Goal: Check status: Check status

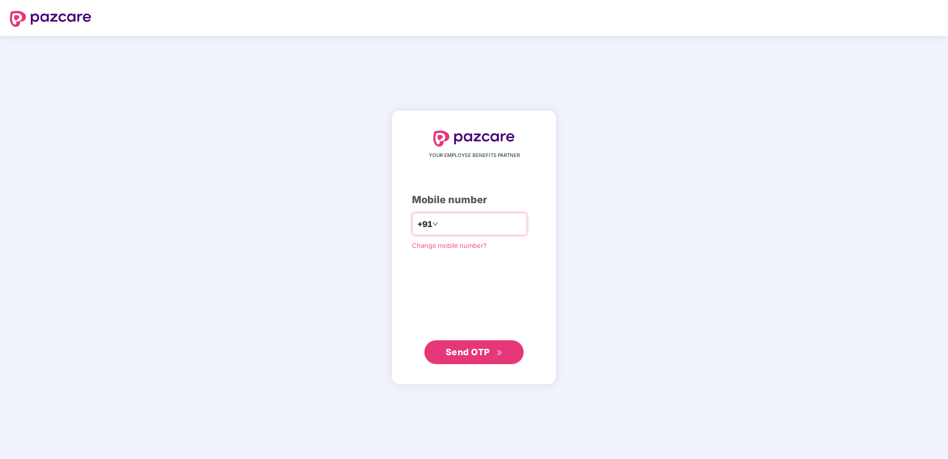
click at [510, 223] on input "number" at bounding box center [480, 224] width 81 height 16
type input "**********"
click at [465, 348] on span "Send OTP" at bounding box center [468, 351] width 44 height 10
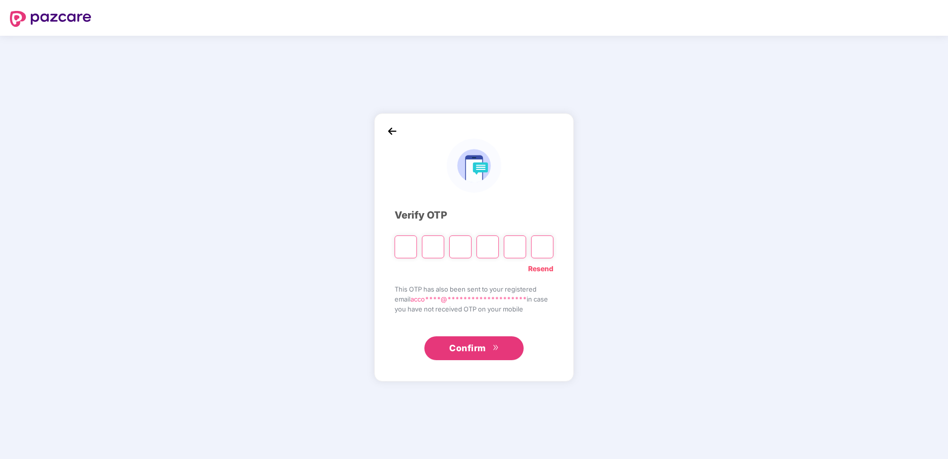
type input "*"
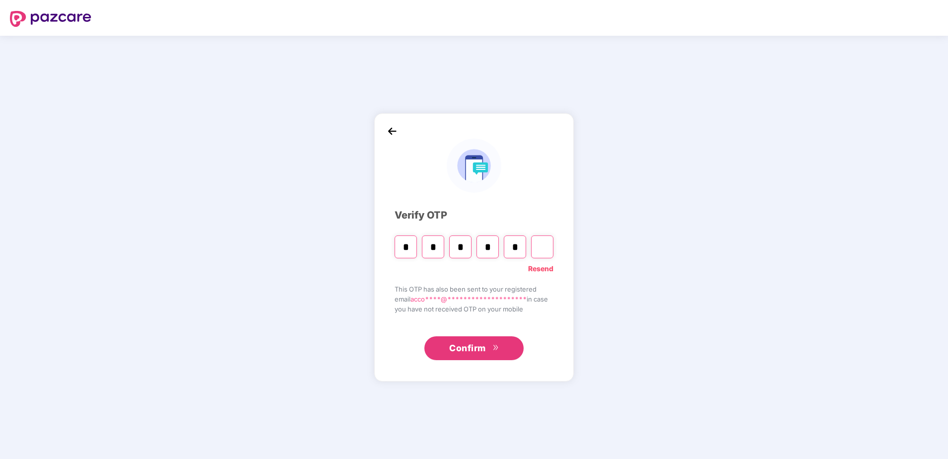
type input "*"
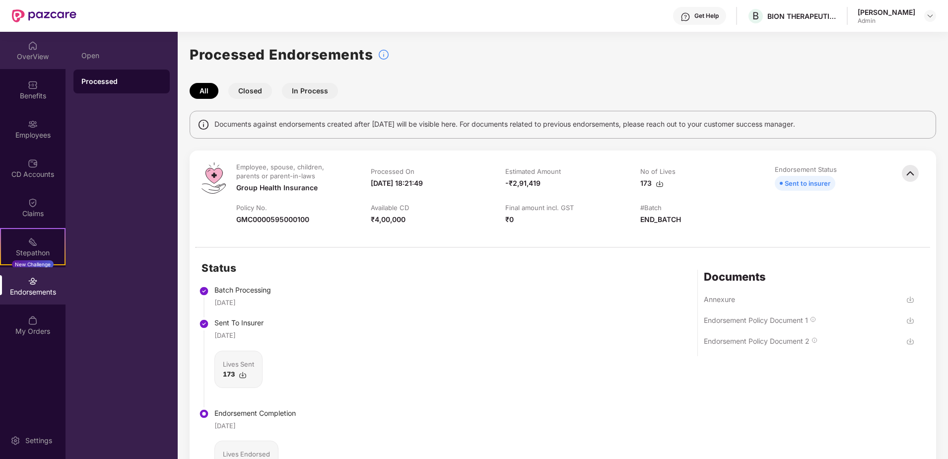
click at [33, 55] on div "OverView" at bounding box center [33, 57] width 66 height 10
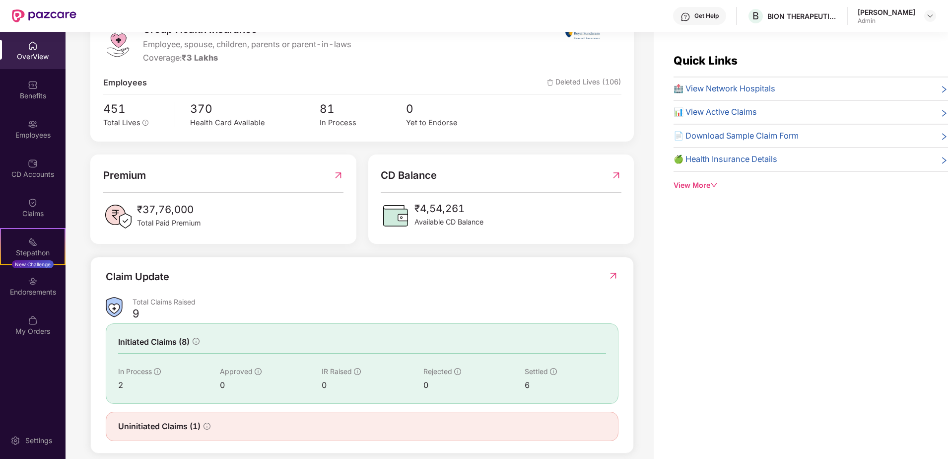
scroll to position [161, 0]
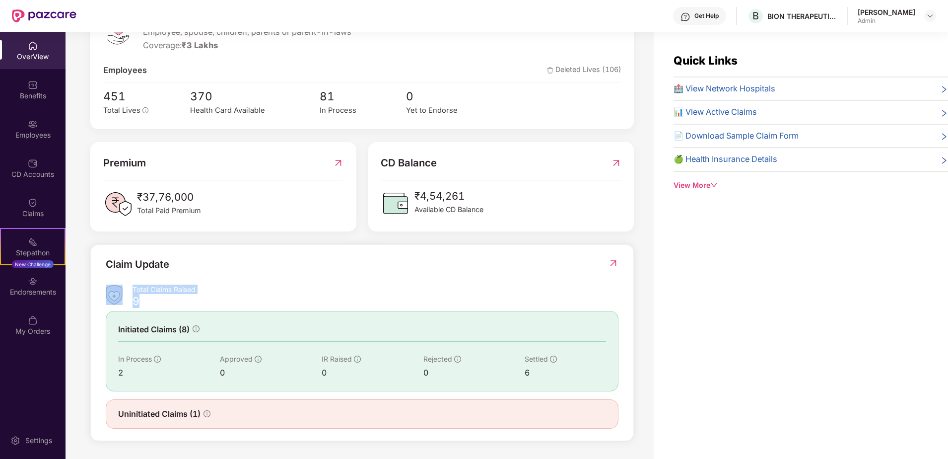
drag, startPoint x: 138, startPoint y: 300, endPoint x: 131, endPoint y: 303, distance: 7.4
click at [131, 303] on div "Total Claims Raised 9" at bounding box center [362, 295] width 513 height 23
drag, startPoint x: 131, startPoint y: 303, endPoint x: 148, endPoint y: 303, distance: 17.9
click at [148, 303] on div "9" at bounding box center [376, 303] width 486 height 10
click at [614, 262] on img at bounding box center [613, 263] width 10 height 10
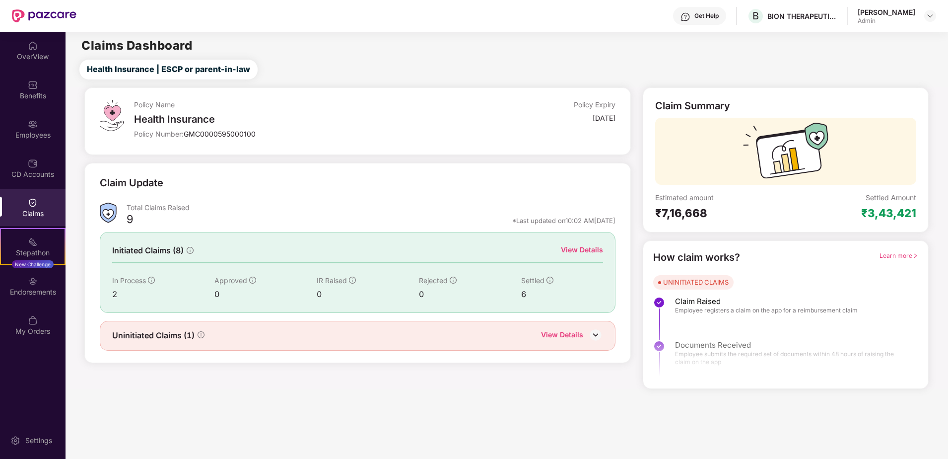
click at [593, 249] on div "View Details" at bounding box center [582, 249] width 42 height 11
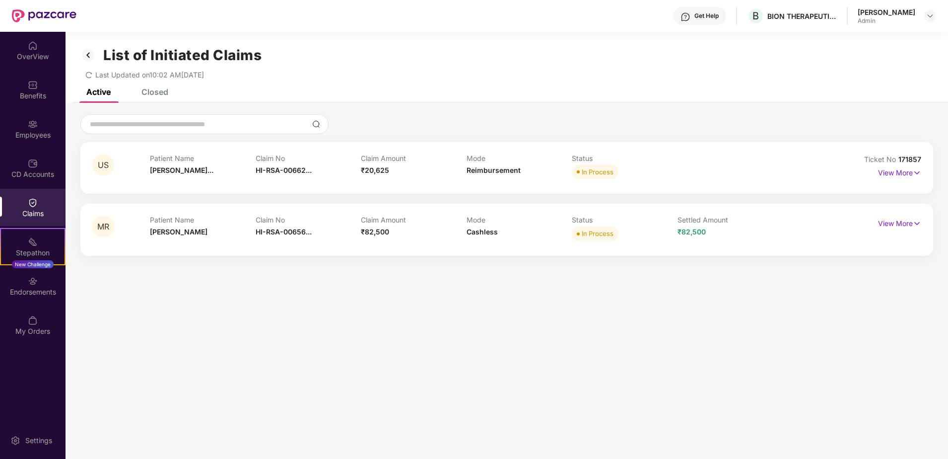
click at [150, 90] on div "Closed" at bounding box center [154, 92] width 27 height 10
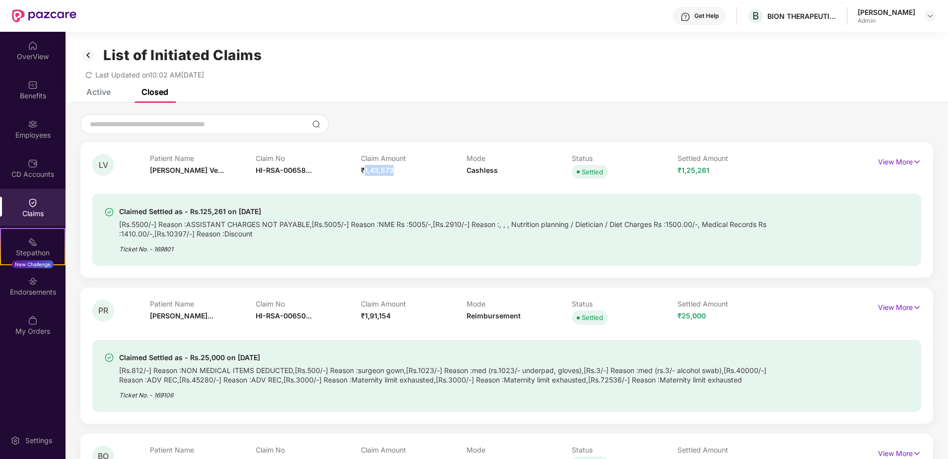
drag, startPoint x: 366, startPoint y: 169, endPoint x: 397, endPoint y: 168, distance: 30.8
click at [397, 168] on div "Claim Amount ₹1,43,573" at bounding box center [414, 167] width 106 height 27
drag, startPoint x: 397, startPoint y: 168, endPoint x: 418, endPoint y: 216, distance: 52.0
click at [418, 216] on div "Claimed Settled as - Rs.125,261 on 19 Sept 2025" at bounding box center [447, 212] width 656 height 12
drag, startPoint x: 667, startPoint y: 173, endPoint x: 719, endPoint y: 168, distance: 52.4
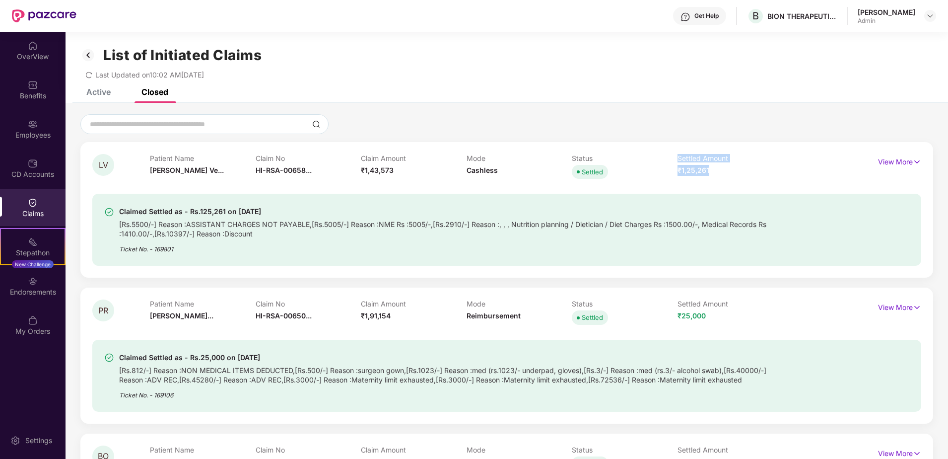
click at [719, 168] on div "Patient Name Lattupally Ve... Claim No HI-RSA-00658... Claim Amount ₹1,43,573 M…" at bounding box center [466, 167] width 633 height 27
drag, startPoint x: 359, startPoint y: 169, endPoint x: 393, endPoint y: 171, distance: 34.3
click at [393, 171] on div "Patient Name Lattupally Ve... Claim No HI-RSA-00658... Claim Amount ₹1,43,573 M…" at bounding box center [466, 167] width 633 height 27
drag, startPoint x: 677, startPoint y: 171, endPoint x: 722, endPoint y: 169, distance: 45.2
click at [722, 169] on div "Settled Amount ₹1,25,261" at bounding box center [731, 167] width 106 height 27
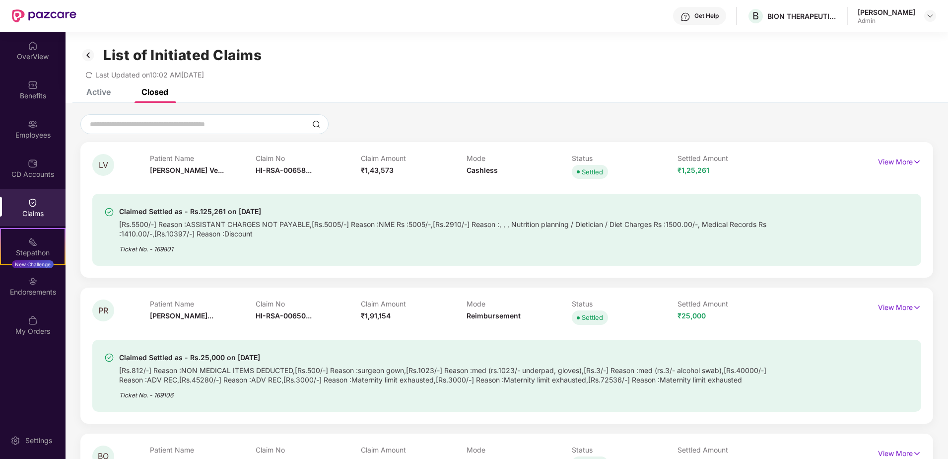
drag, startPoint x: 722, startPoint y: 169, endPoint x: 703, endPoint y: 194, distance: 30.9
click at [703, 194] on div "Claimed Settled as - Rs.125,261 on 19 Sept 2025 [Rs.5500/-] Reason :ASSISTANT C…" at bounding box center [506, 230] width 829 height 72
drag, startPoint x: 362, startPoint y: 317, endPoint x: 392, endPoint y: 312, distance: 30.1
click at [392, 312] on div "Claim Amount ₹1,91,154" at bounding box center [414, 312] width 106 height 27
drag, startPoint x: 679, startPoint y: 317, endPoint x: 710, endPoint y: 319, distance: 31.9
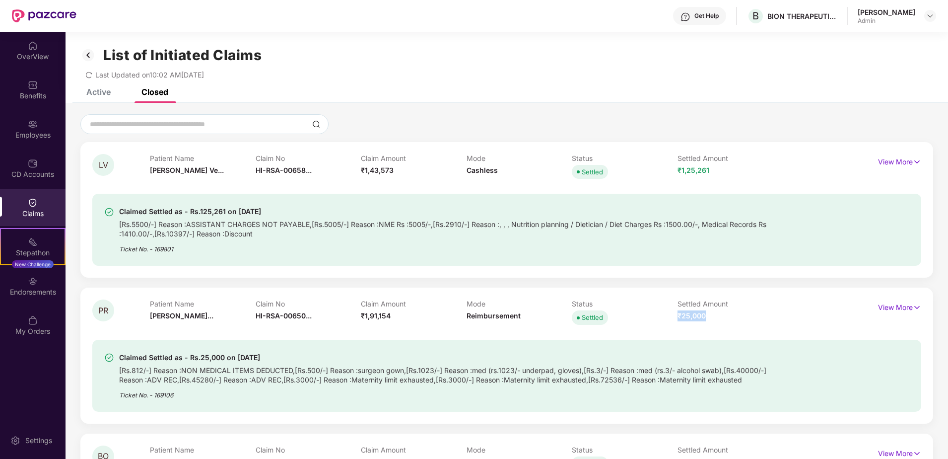
click at [710, 319] on div "Settled Amount ₹25,000" at bounding box center [731, 312] width 106 height 27
click at [894, 309] on p "View More" at bounding box center [899, 305] width 43 height 13
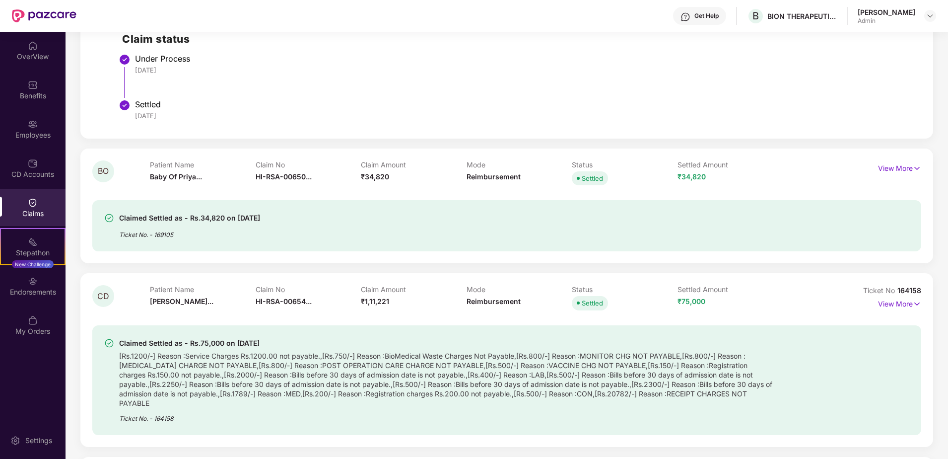
scroll to position [596, 0]
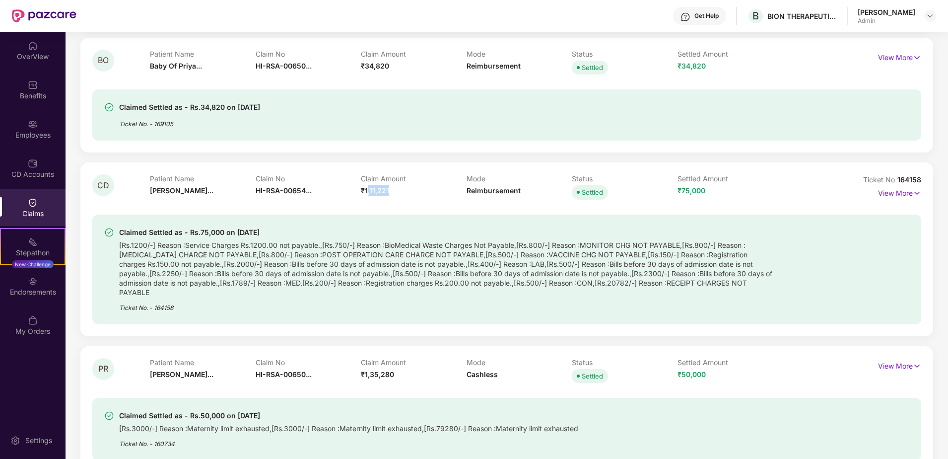
drag, startPoint x: 366, startPoint y: 191, endPoint x: 394, endPoint y: 194, distance: 27.5
click at [394, 194] on div "Claim Amount ₹1,11,221" at bounding box center [414, 187] width 106 height 27
drag, startPoint x: 668, startPoint y: 197, endPoint x: 725, endPoint y: 199, distance: 57.1
click at [725, 199] on div "Patient Name Chayanika Dek... Claim No HI-RSA-00654... Claim Amount ₹1,11,221 M…" at bounding box center [466, 187] width 633 height 27
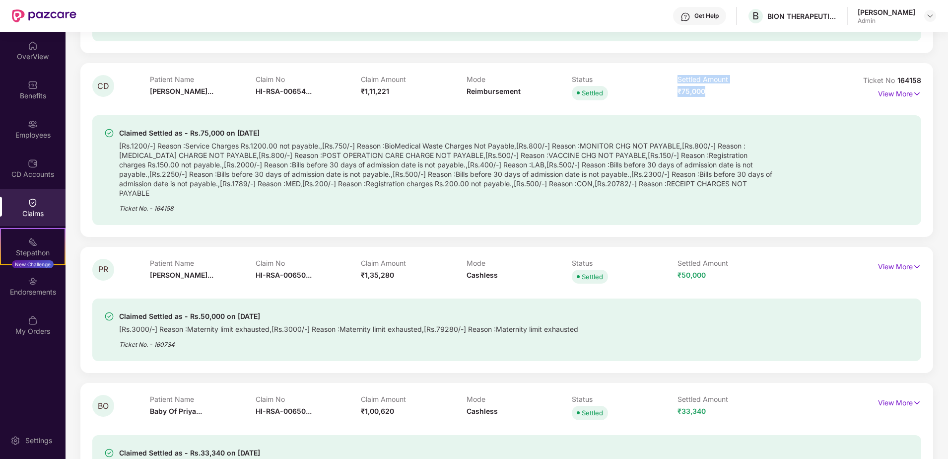
scroll to position [745, 0]
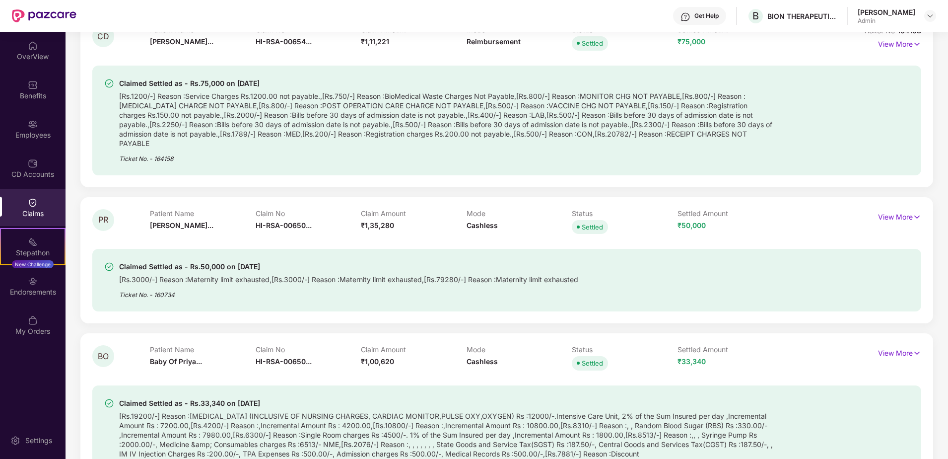
click at [694, 221] on span "₹50,000" at bounding box center [692, 225] width 28 height 8
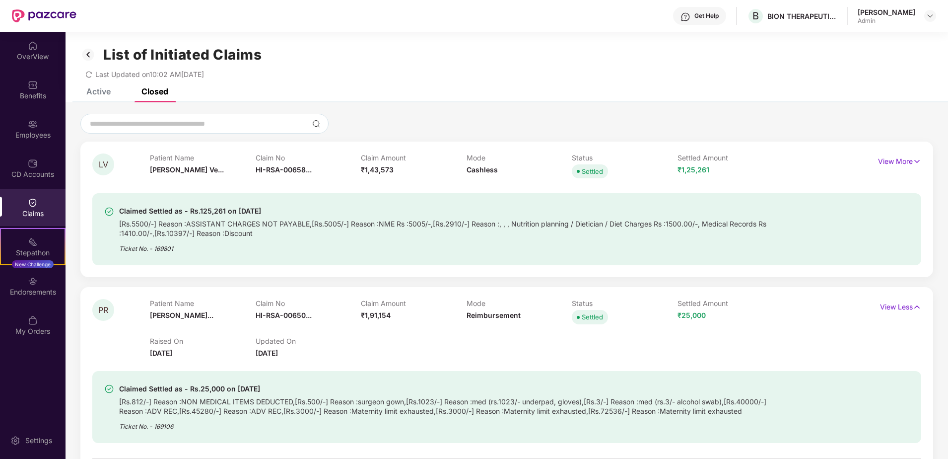
scroll to position [0, 0]
click at [104, 94] on div "Active" at bounding box center [98, 92] width 24 height 10
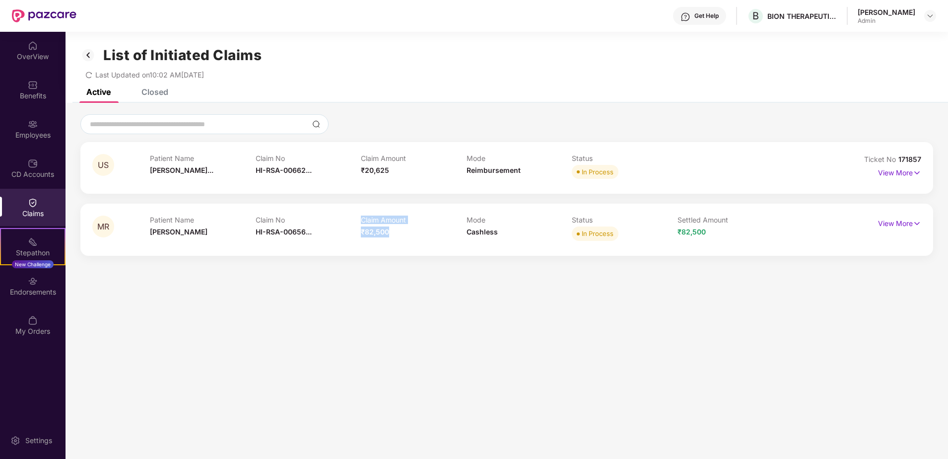
drag, startPoint x: 352, startPoint y: 232, endPoint x: 411, endPoint y: 231, distance: 58.6
click at [411, 231] on div "Patient Name Mira Roy Claim No HI-RSA-00656... Claim Amount ₹82,500 Mode Cashle…" at bounding box center [466, 228] width 633 height 27
drag, startPoint x: 679, startPoint y: 231, endPoint x: 714, endPoint y: 232, distance: 34.8
click at [714, 232] on div "Settled Amount ₹82,500" at bounding box center [731, 228] width 106 height 27
click at [908, 225] on p "View More" at bounding box center [899, 221] width 43 height 13
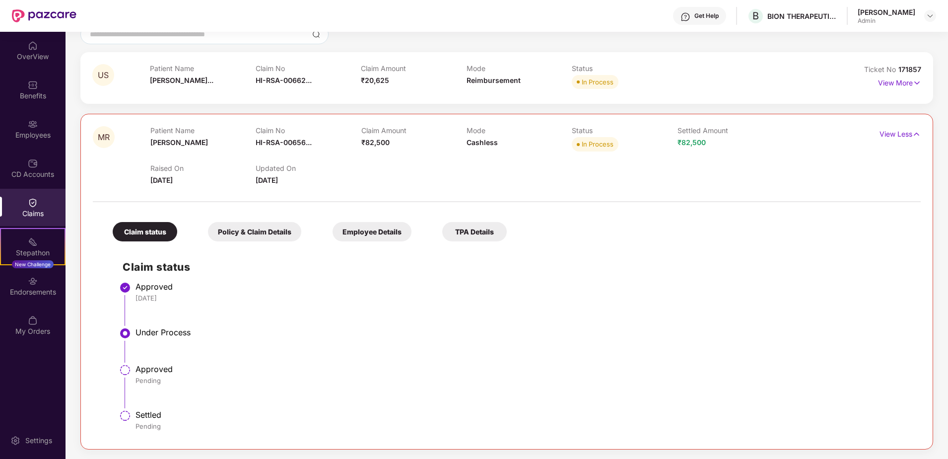
scroll to position [90, 0]
click at [254, 239] on div "Policy & Claim Details" at bounding box center [254, 230] width 93 height 19
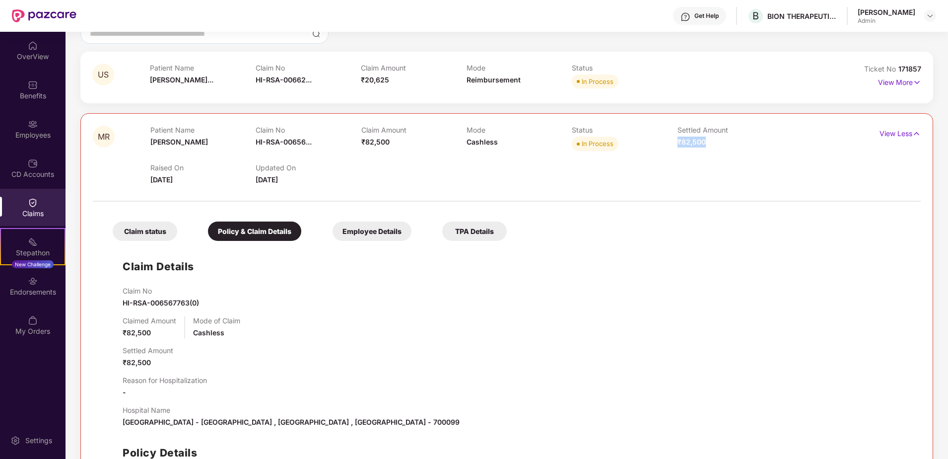
drag, startPoint x: 677, startPoint y: 138, endPoint x: 720, endPoint y: 140, distance: 42.7
click at [720, 140] on div "Settled Amount ₹82,500" at bounding box center [730, 139] width 105 height 27
click at [121, 232] on div "Claim status" at bounding box center [145, 230] width 65 height 19
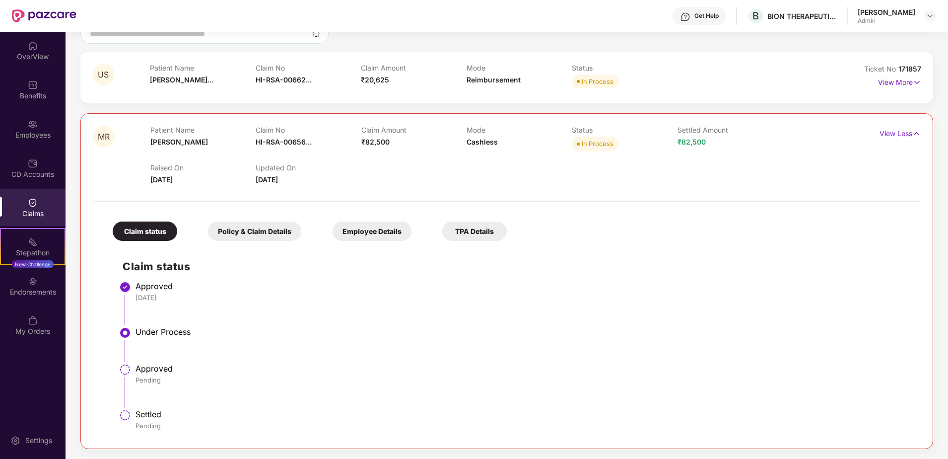
scroll to position [41, 0]
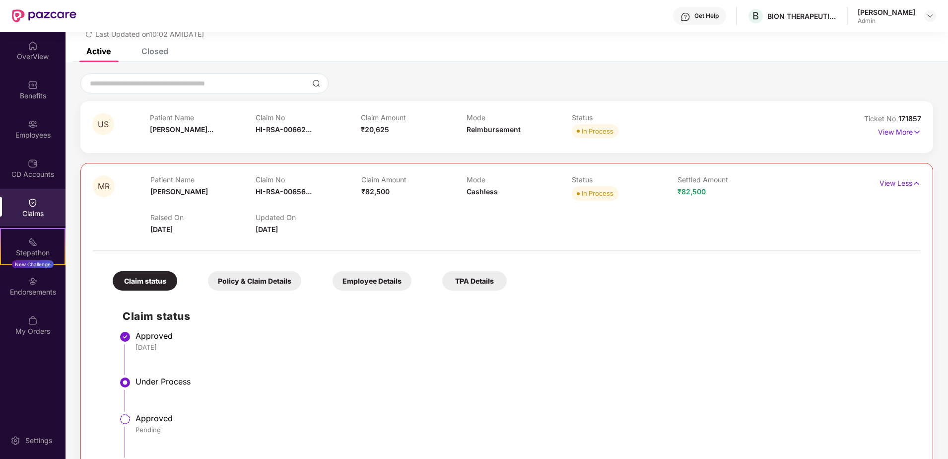
drag, startPoint x: 449, startPoint y: 200, endPoint x: 466, endPoint y: 198, distance: 17.6
click at [466, 198] on div "Patient Name Mira Roy Claim No HI-RSA-00656... Claim Amount ₹82,500 Mode Cashle…" at bounding box center [466, 188] width 632 height 27
click at [687, 197] on div "Settled Amount ₹82,500" at bounding box center [730, 188] width 105 height 27
click at [899, 186] on p "View Less" at bounding box center [900, 181] width 41 height 13
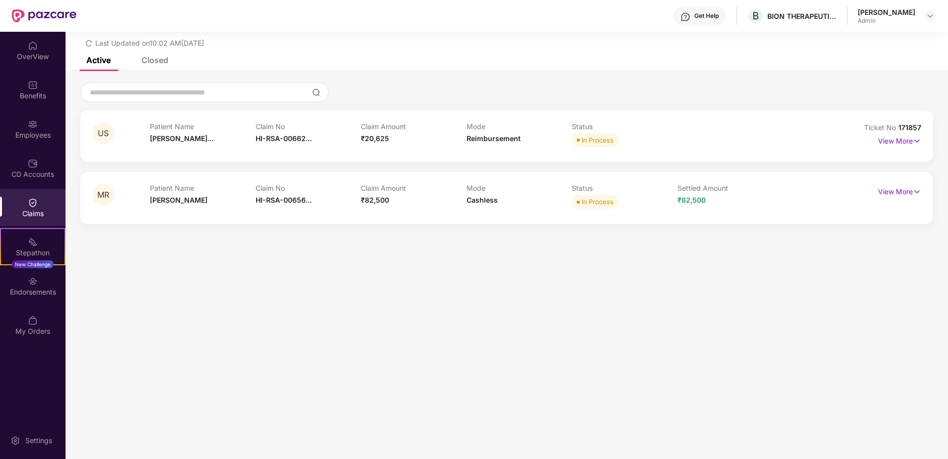
scroll to position [32, 0]
click at [894, 140] on p "View More" at bounding box center [899, 139] width 43 height 13
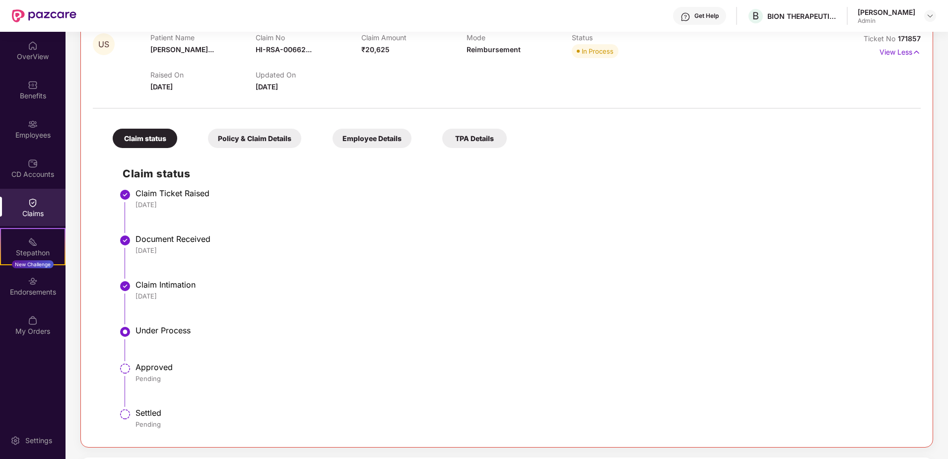
scroll to position [33, 0]
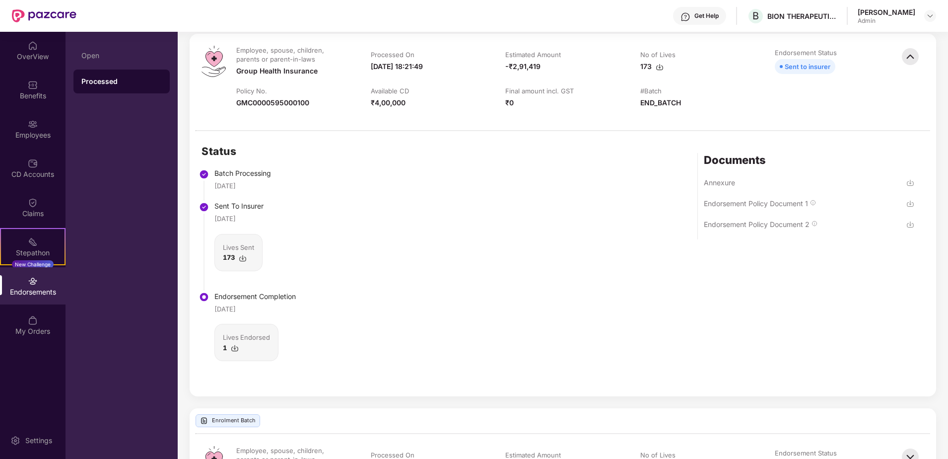
scroll to position [119, 0]
click at [726, 180] on div "Annexure" at bounding box center [719, 180] width 31 height 9
click at [746, 200] on div "Endorsement Policy Document 1" at bounding box center [756, 201] width 104 height 9
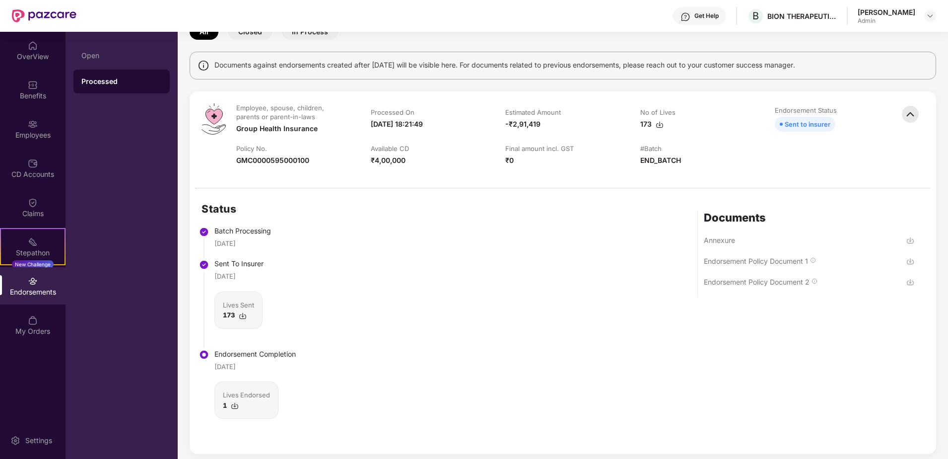
scroll to position [0, 0]
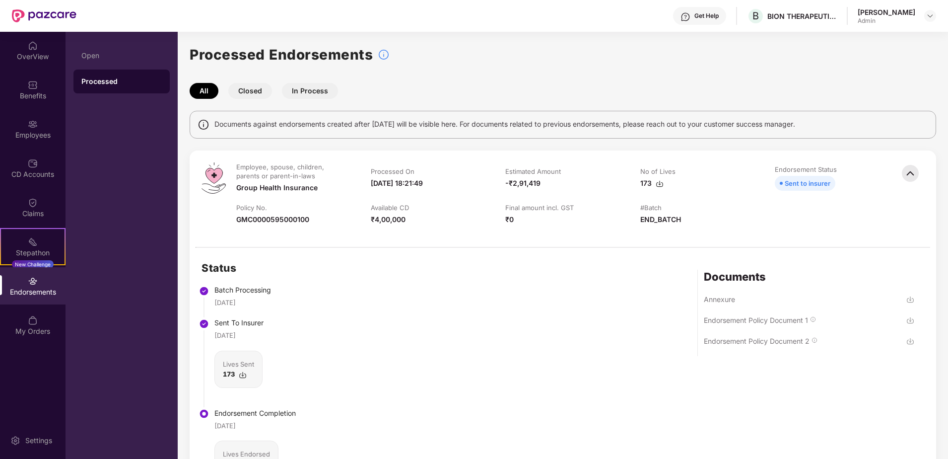
click at [251, 90] on button "Closed" at bounding box center [250, 91] width 44 height 16
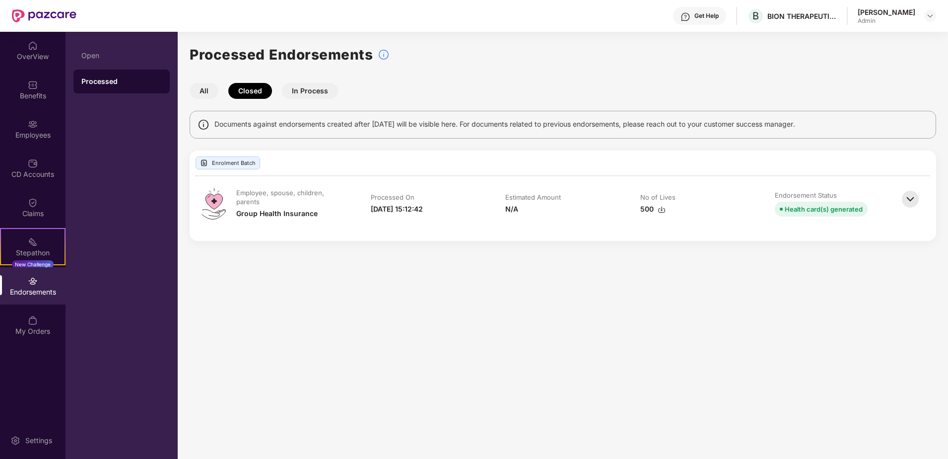
click at [312, 86] on button "In Process" at bounding box center [310, 91] width 56 height 16
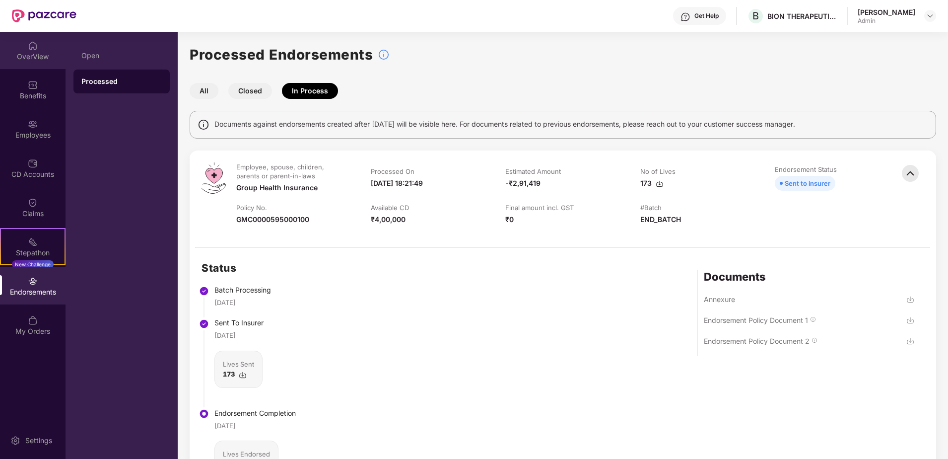
click at [32, 56] on div "OverView" at bounding box center [33, 57] width 66 height 10
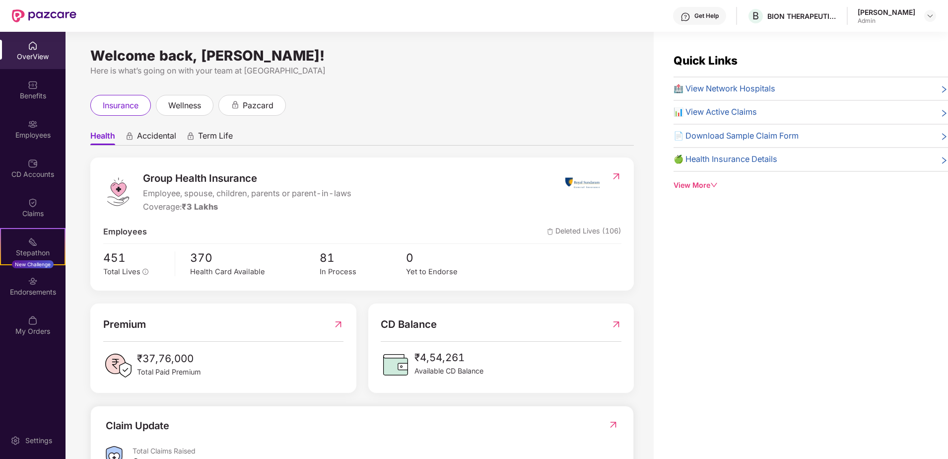
click at [40, 53] on div "OverView" at bounding box center [33, 57] width 66 height 10
click at [45, 108] on div "Benefits" at bounding box center [33, 89] width 66 height 37
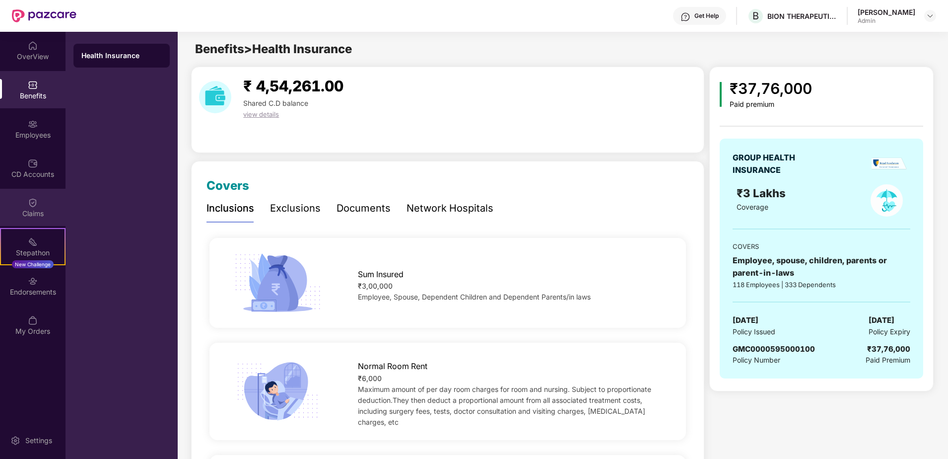
click at [24, 204] on div "Claims" at bounding box center [33, 207] width 66 height 37
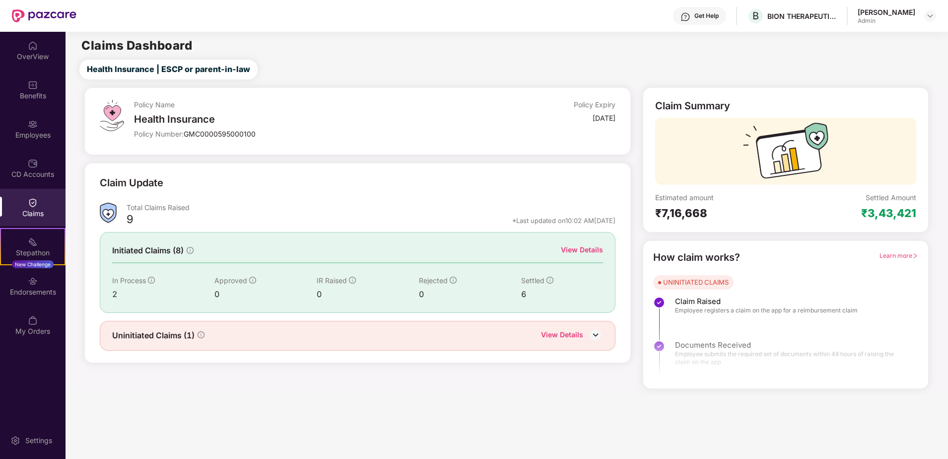
click at [561, 331] on div "View Details" at bounding box center [562, 335] width 42 height 13
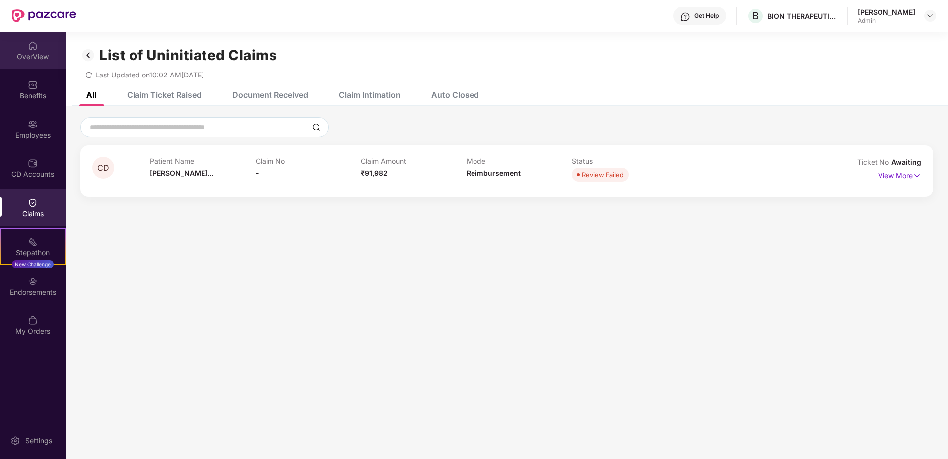
click at [27, 48] on div "OverView" at bounding box center [33, 50] width 66 height 37
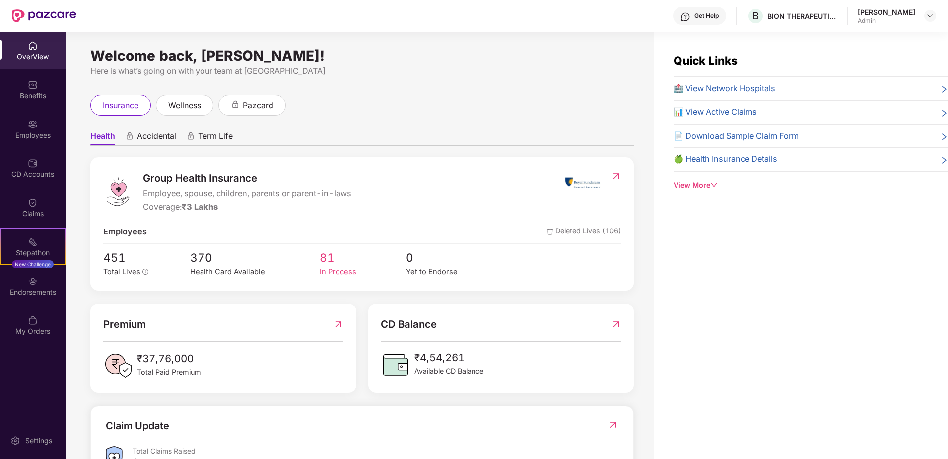
click at [335, 268] on div "In Process" at bounding box center [363, 271] width 86 height 11
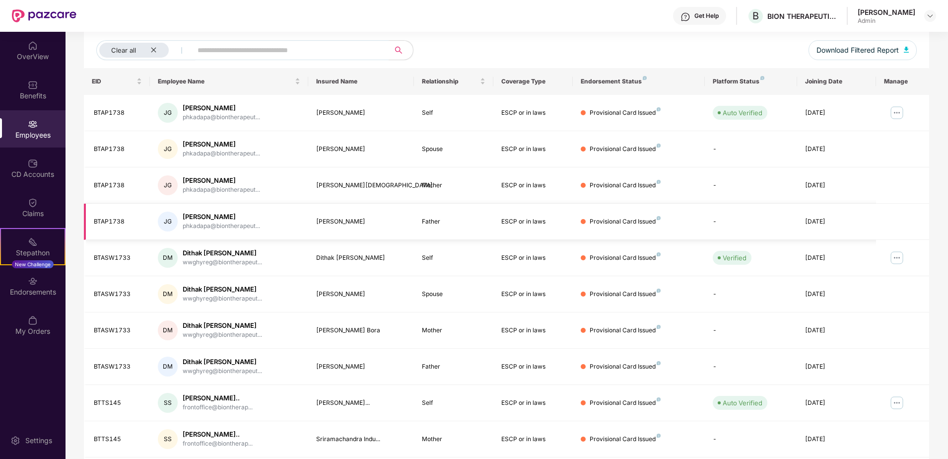
scroll to position [151, 0]
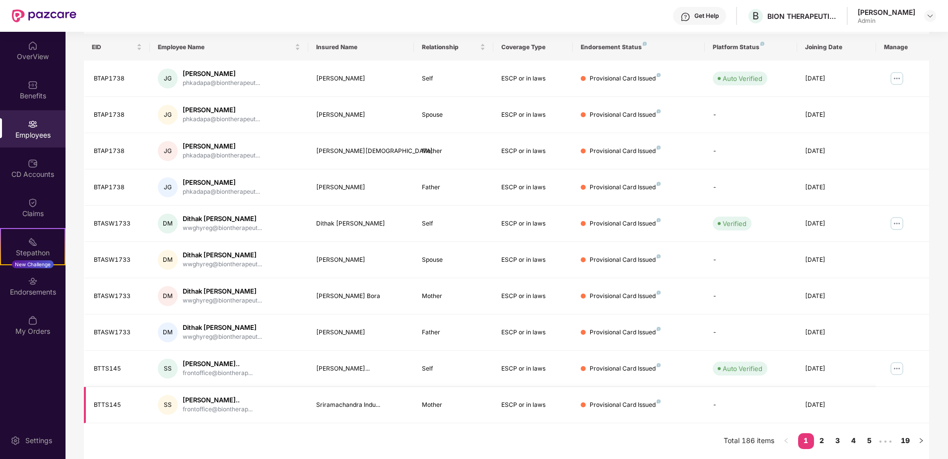
click at [832, 407] on div "01 Aug 2025" at bounding box center [837, 404] width 64 height 9
